Goal: Find specific page/section: Find specific page/section

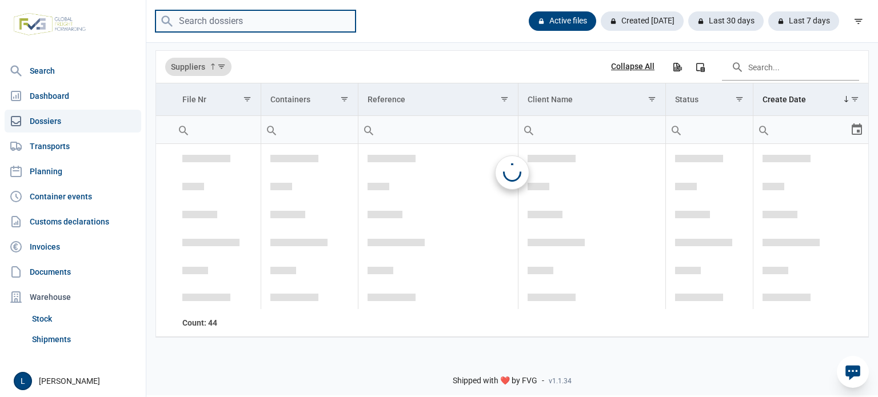
scroll to position [1842, 0]
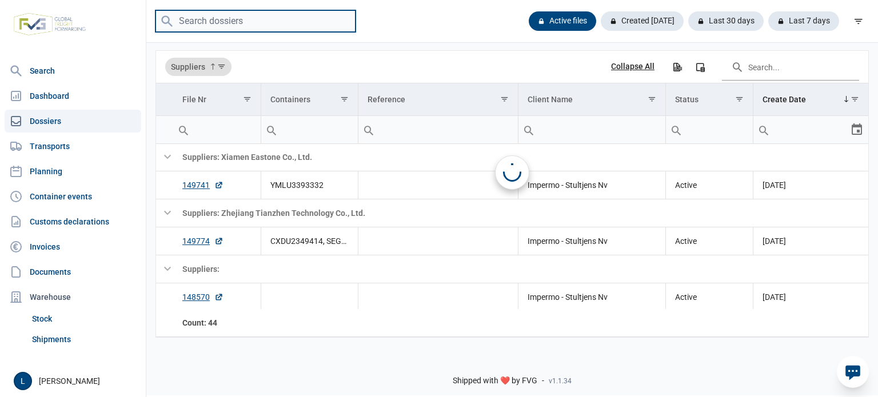
click at [320, 25] on input "search" at bounding box center [256, 21] width 200 height 22
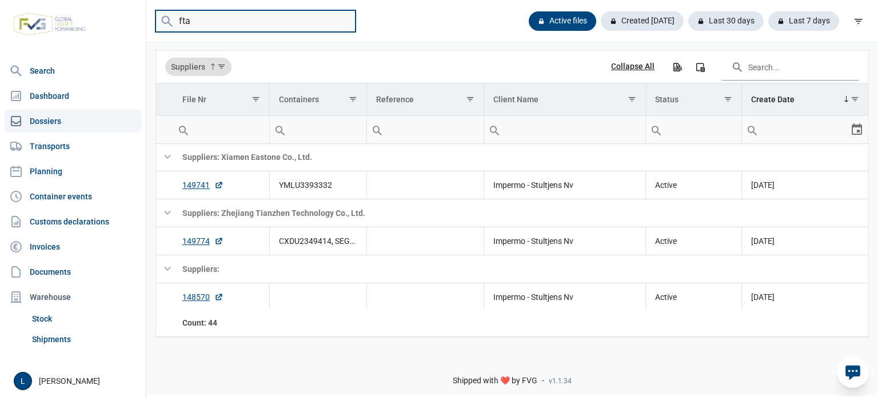
type input "ftau"
click at [343, 18] on input "ftau" at bounding box center [256, 21] width 200 height 22
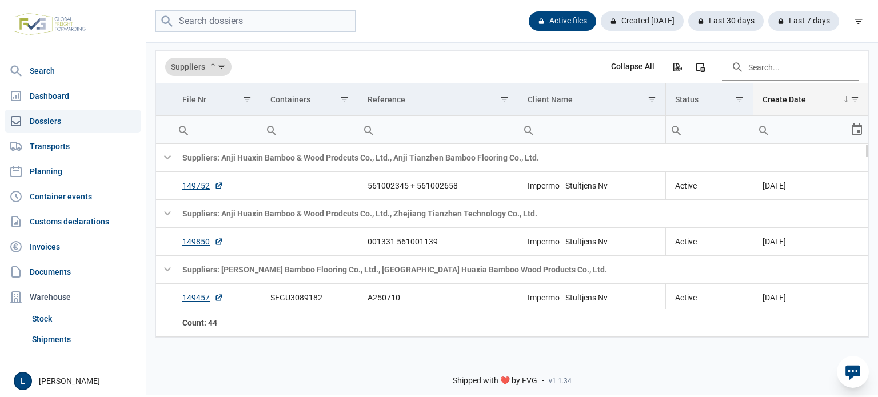
click at [853, 95] on span "Show filter options for column 'Create Date'" at bounding box center [855, 99] width 9 height 9
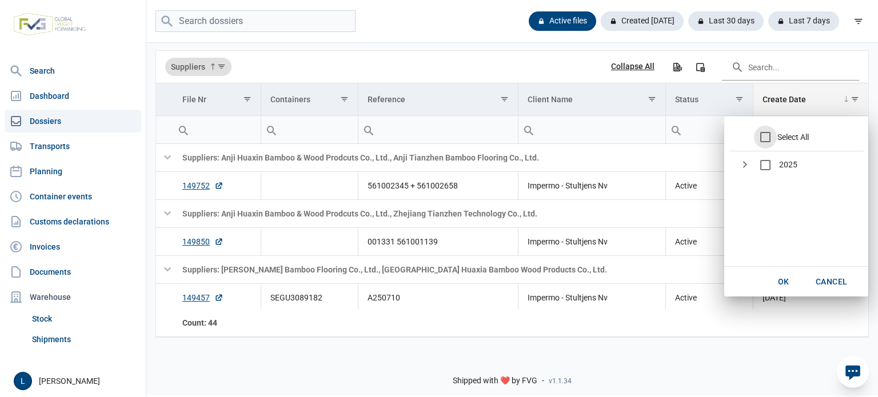
click at [855, 102] on span "Show filter options for column 'Create Date'" at bounding box center [855, 99] width 9 height 9
click at [777, 286] on div "OK" at bounding box center [784, 282] width 37 height 21
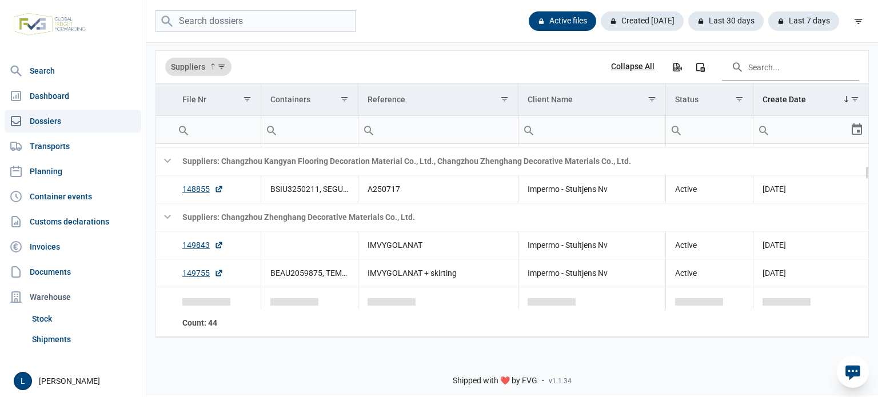
scroll to position [114, 0]
